Goal: Information Seeking & Learning: Learn about a topic

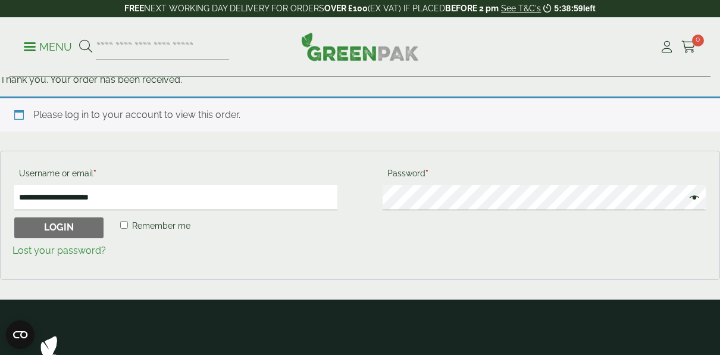
scroll to position [179, 0]
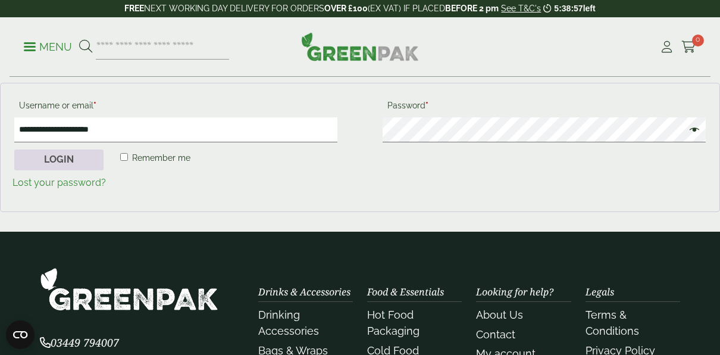
click at [70, 158] on button "Login" at bounding box center [58, 159] width 89 height 21
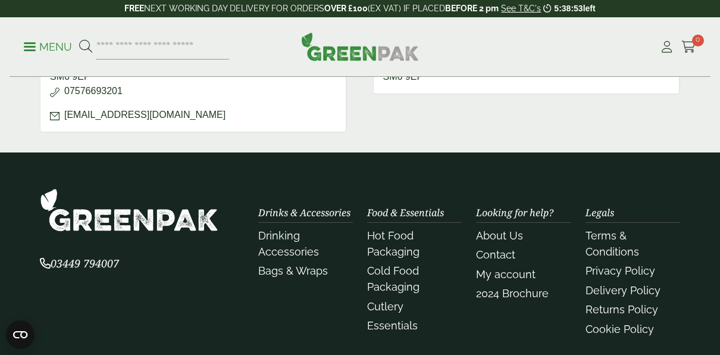
scroll to position [655, 0]
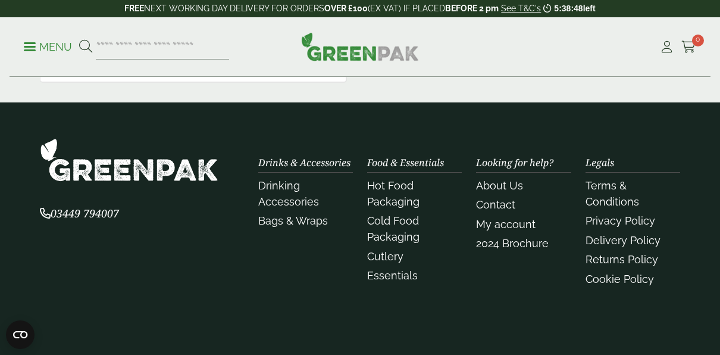
click at [180, 171] on img at bounding box center [129, 159] width 179 height 43
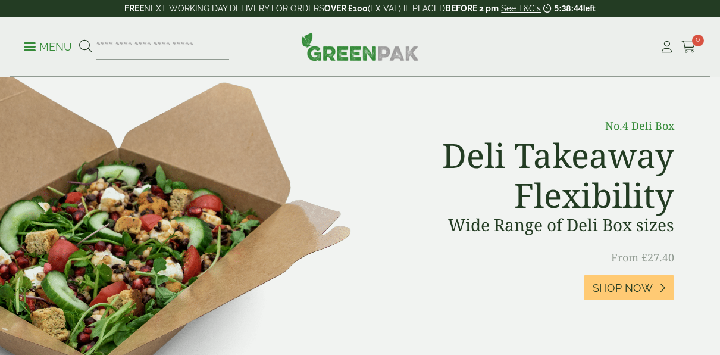
scroll to position [595, 0]
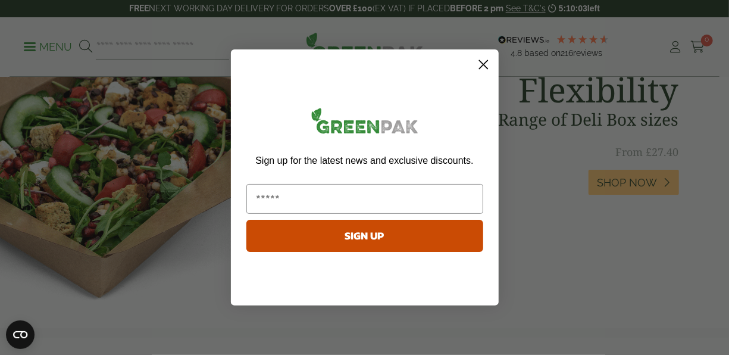
drag, startPoint x: 483, startPoint y: 64, endPoint x: 483, endPoint y: 73, distance: 8.9
click at [483, 64] on icon "Close dialog" at bounding box center [483, 65] width 8 height 8
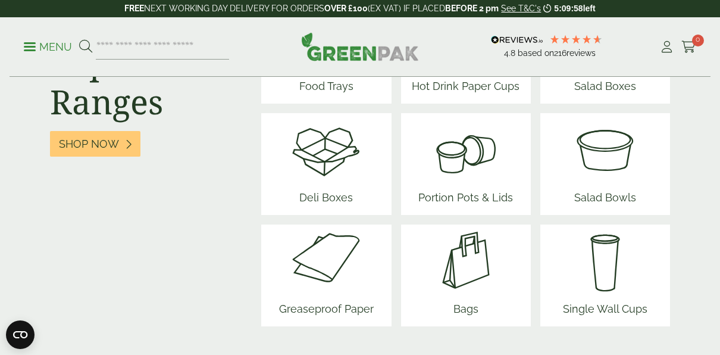
scroll to position [1667, 0]
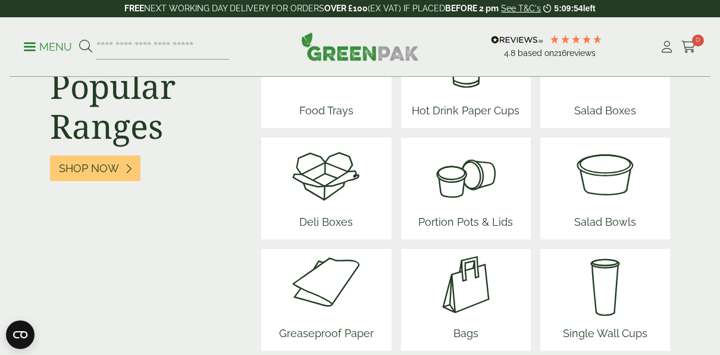
click at [339, 320] on span "Greaseproof Paper" at bounding box center [326, 335] width 104 height 30
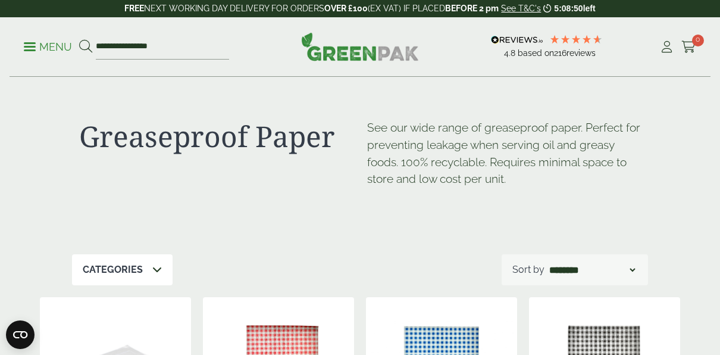
click at [627, 267] on select "**********" at bounding box center [592, 270] width 90 height 14
click at [460, 234] on div "Greaseproof Paper See our wide range of greaseproof paper. Perfect for preventi…" at bounding box center [360, 165] width 576 height 177
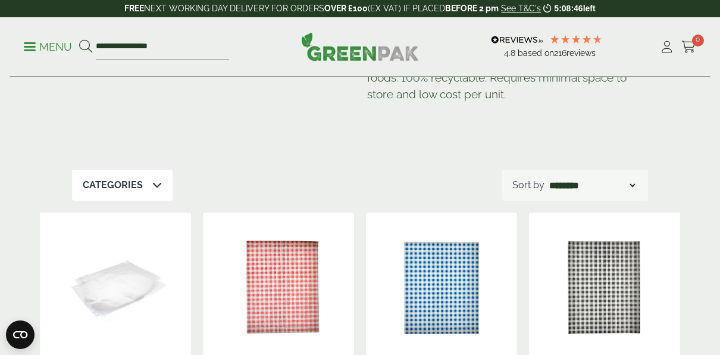
scroll to position [60, 0]
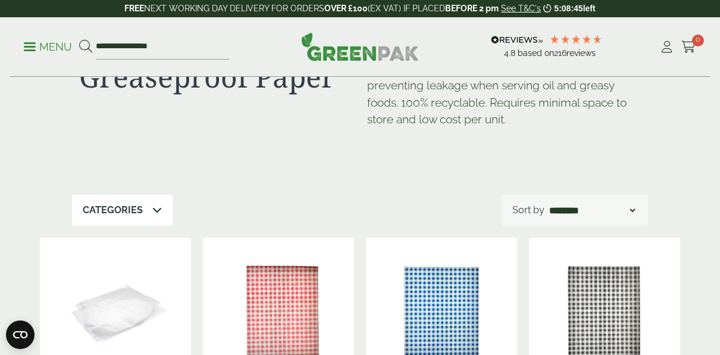
click at [152, 211] on icon at bounding box center [157, 210] width 10 height 10
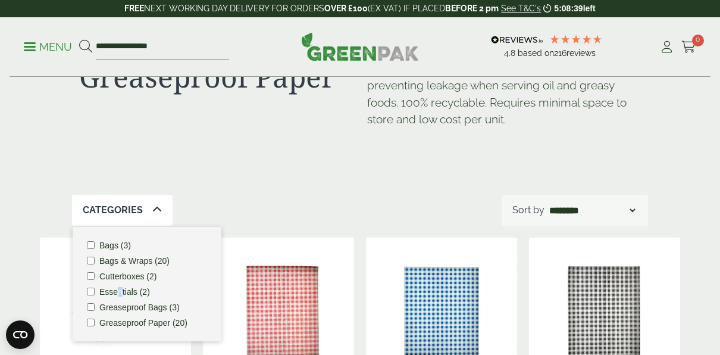
click at [124, 293] on label "Essentials (2)" at bounding box center [124, 292] width 51 height 8
drag, startPoint x: 124, startPoint y: 293, endPoint x: 273, endPoint y: 195, distance: 178.8
click at [273, 195] on div "Categories Bags (3) Bags & Wraps (20) Cutterboxes (2) Essentials (2) Greaseproo…" at bounding box center [360, 210] width 576 height 31
drag, startPoint x: 272, startPoint y: 188, endPoint x: 262, endPoint y: 185, distance: 10.5
click at [270, 186] on div "Greaseproof Paper See our wide range of greaseproof paper. Perfect for preventi…" at bounding box center [360, 106] width 576 height 177
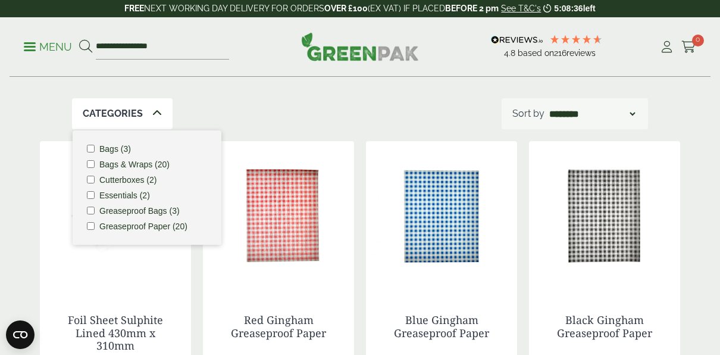
scroll to position [238, 0]
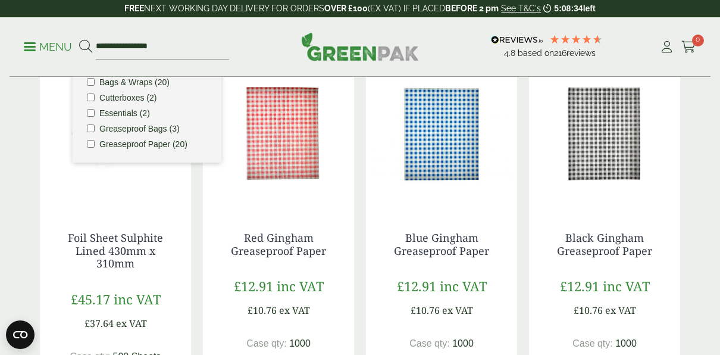
click at [170, 199] on img at bounding box center [115, 133] width 151 height 149
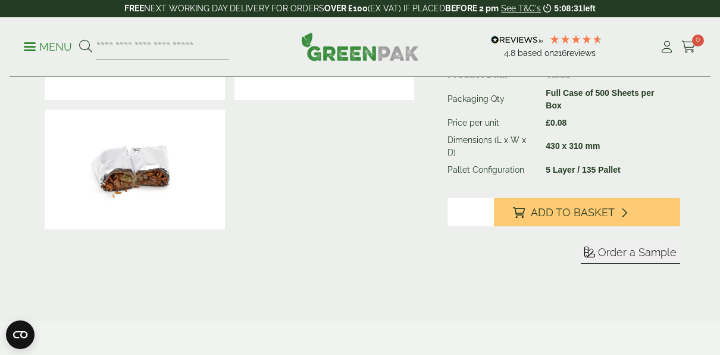
scroll to position [298, 0]
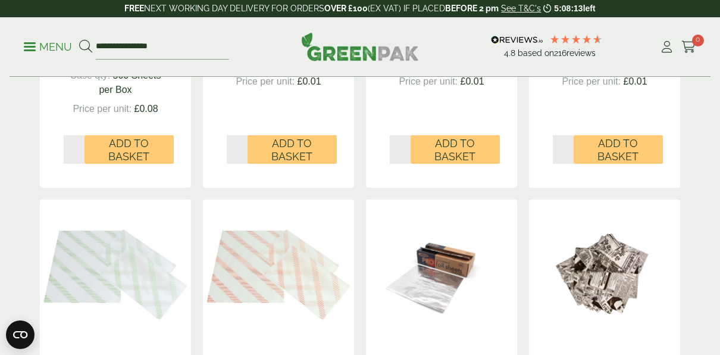
scroll to position [476, 0]
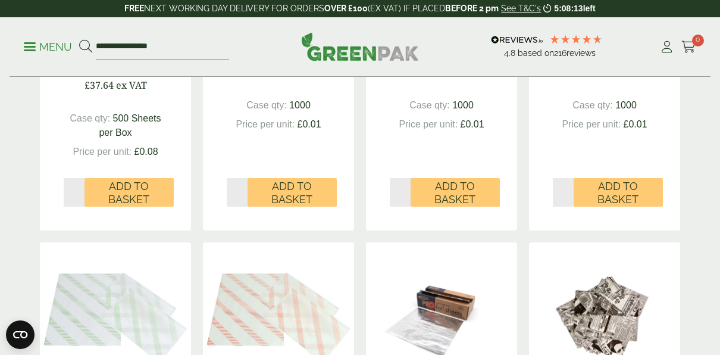
click at [488, 267] on img at bounding box center [441, 316] width 151 height 149
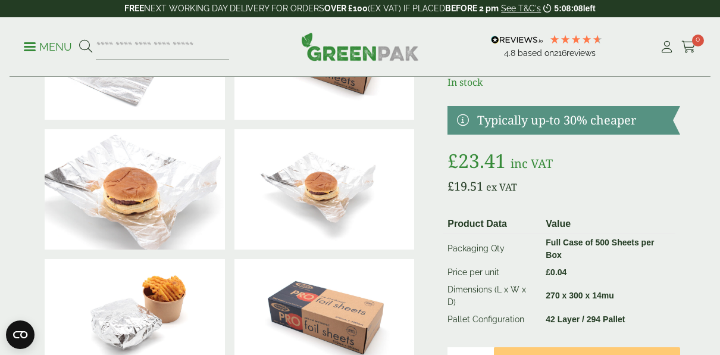
scroll to position [60, 0]
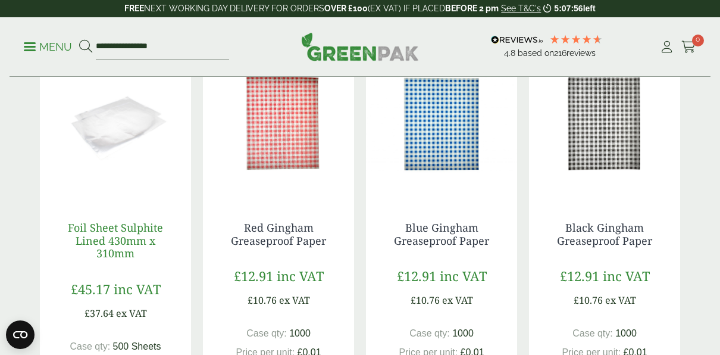
scroll to position [238, 0]
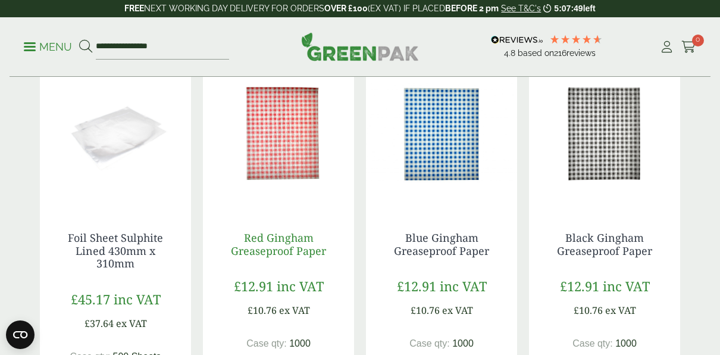
click at [280, 233] on link "Red Gingham Greaseproof Paper" at bounding box center [278, 243] width 95 height 27
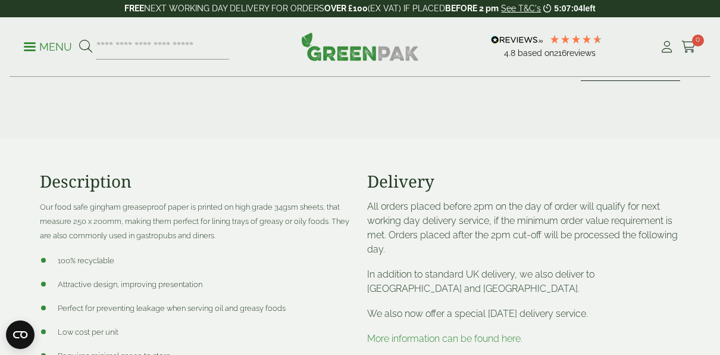
scroll to position [476, 0]
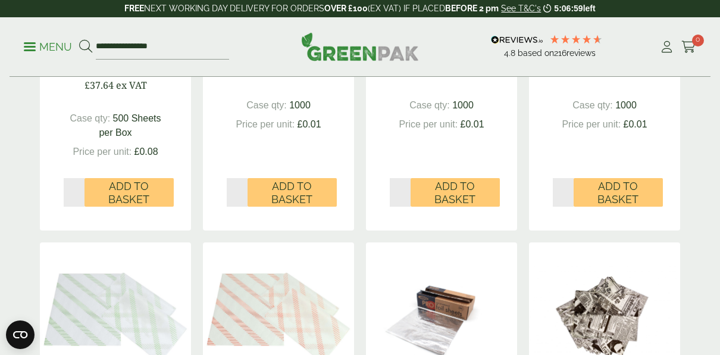
scroll to position [655, 0]
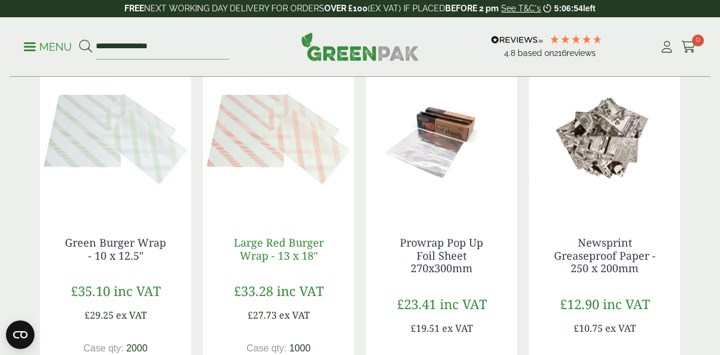
click at [298, 253] on link "Large Red Burger Wrap - 13 x 18"" at bounding box center [279, 248] width 90 height 27
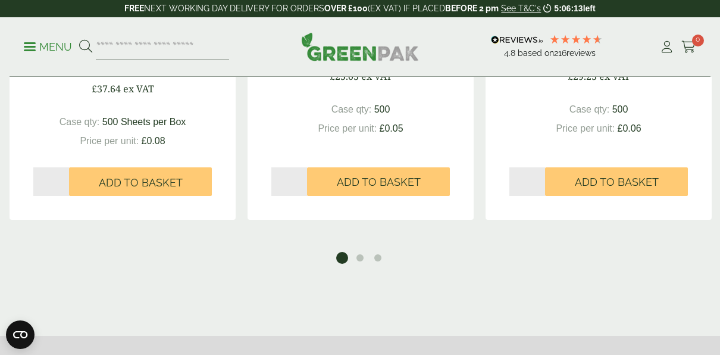
scroll to position [1191, 0]
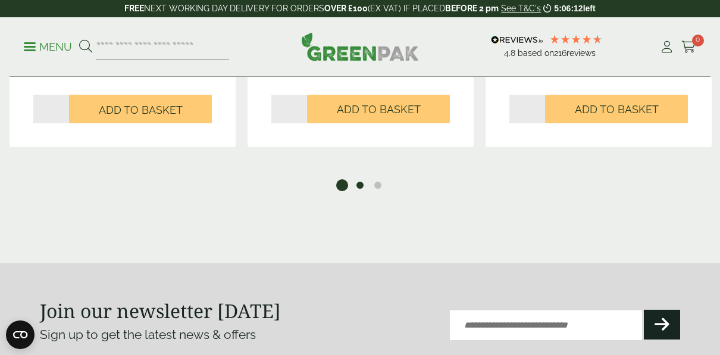
click at [358, 191] on button "2" at bounding box center [360, 185] width 12 height 12
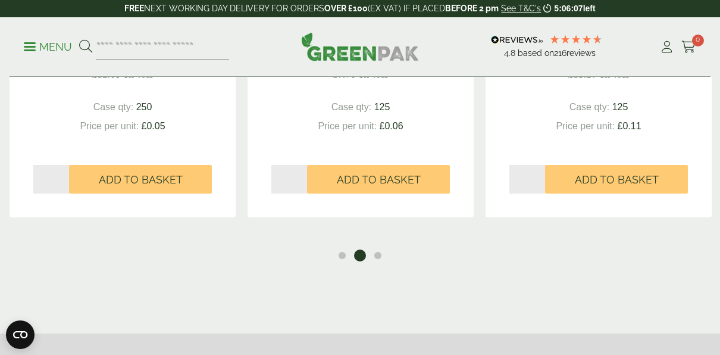
scroll to position [1131, 0]
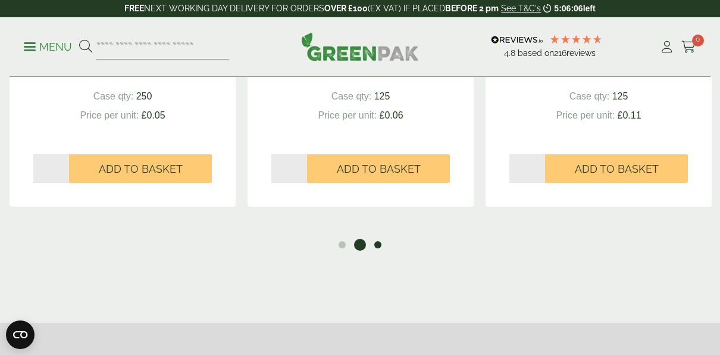
click at [376, 251] on button "3" at bounding box center [378, 245] width 12 height 12
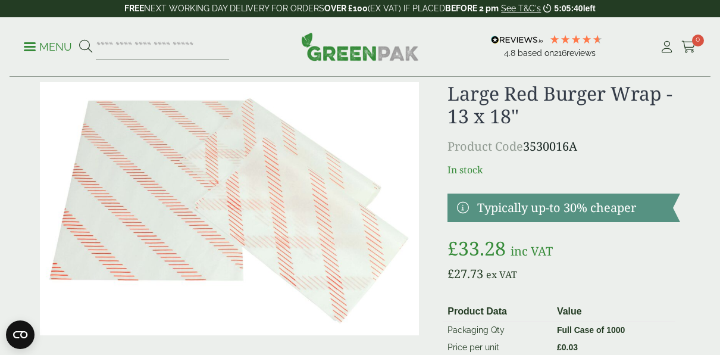
scroll to position [0, 0]
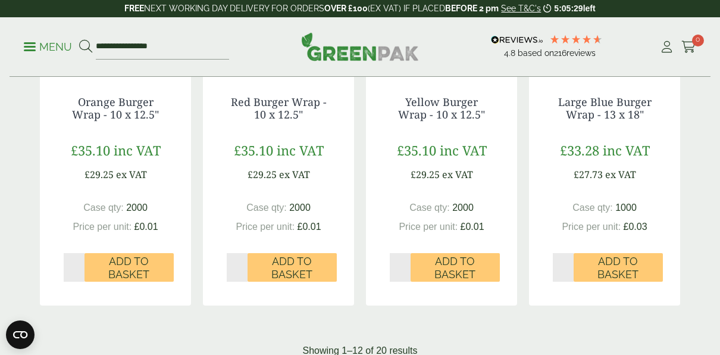
scroll to position [1310, 0]
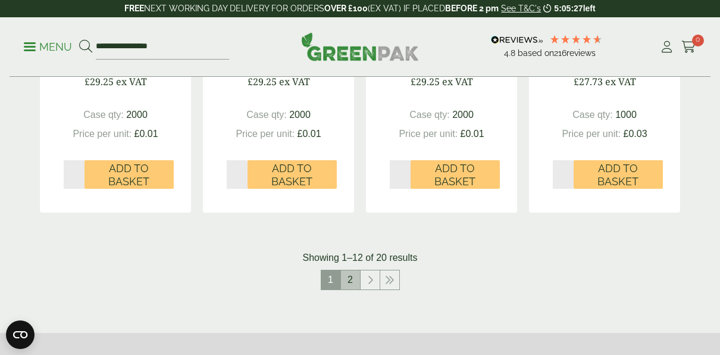
click at [347, 280] on link "2" at bounding box center [350, 279] width 19 height 19
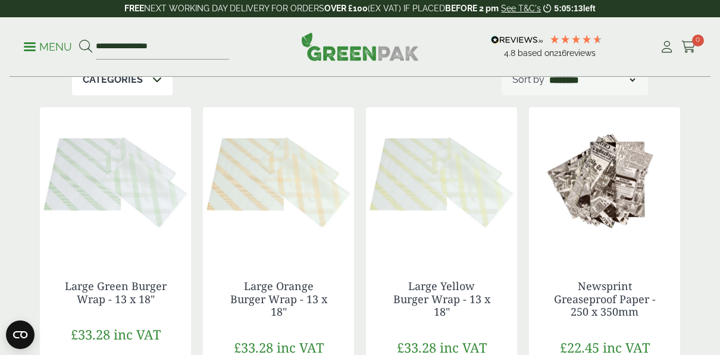
scroll to position [183, 0]
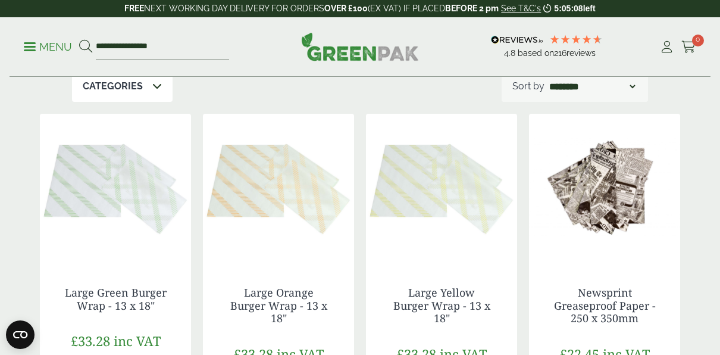
click at [427, 206] on img at bounding box center [441, 188] width 151 height 149
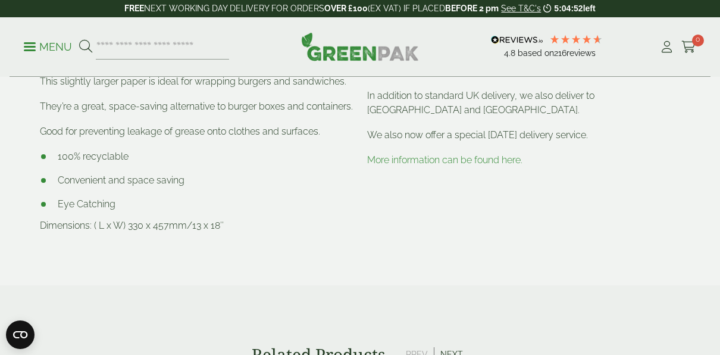
scroll to position [595, 0]
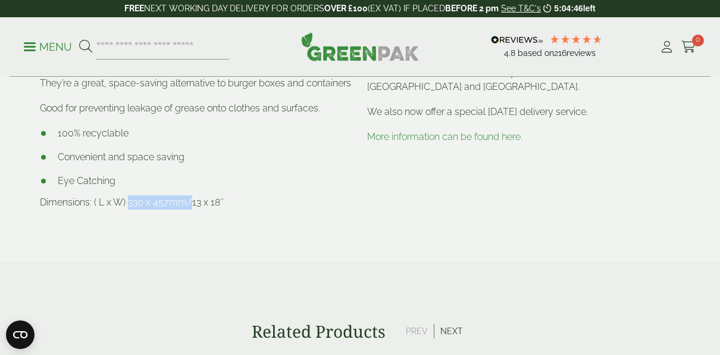
drag, startPoint x: 131, startPoint y: 215, endPoint x: 189, endPoint y: 213, distance: 57.8
click at [190, 210] on p "Dimensions: ( L x W) 330 x 457mm/13 x 18″" at bounding box center [196, 202] width 313 height 14
drag, startPoint x: 189, startPoint y: 213, endPoint x: 298, endPoint y: 226, distance: 110.2
click at [298, 227] on div "Description Grease resistant PE coated paper with a brightly coloured repeating…" at bounding box center [196, 99] width 327 height 259
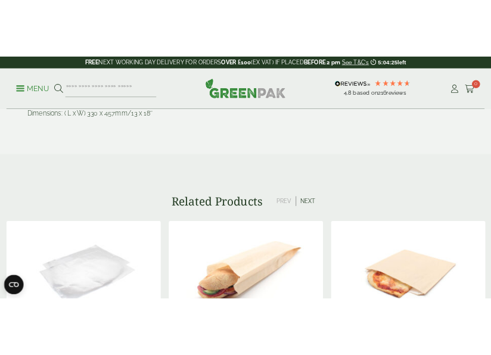
scroll to position [714, 0]
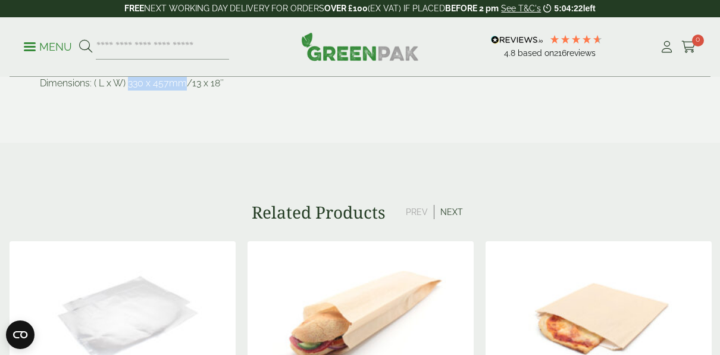
drag, startPoint x: 131, startPoint y: 96, endPoint x: 188, endPoint y: 93, distance: 56.6
click at [188, 90] on p "Dimensions: ( L x W) 330 x 457mm/13 x 18″" at bounding box center [196, 83] width 313 height 14
drag, startPoint x: 188, startPoint y: 93, endPoint x: 168, endPoint y: 97, distance: 19.4
copy p "330 x 457mm"
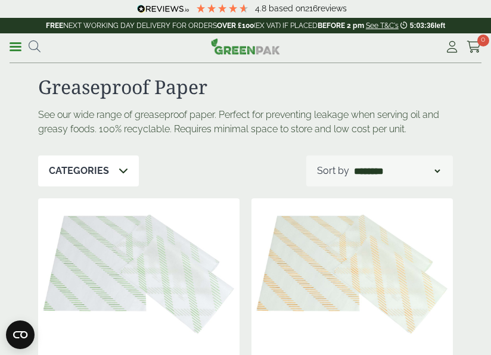
drag, startPoint x: 2, startPoint y: 35, endPoint x: 327, endPoint y: 172, distance: 353.5
click at [334, 176] on p "Sort by" at bounding box center [333, 171] width 32 height 14
